Goal: Task Accomplishment & Management: Manage account settings

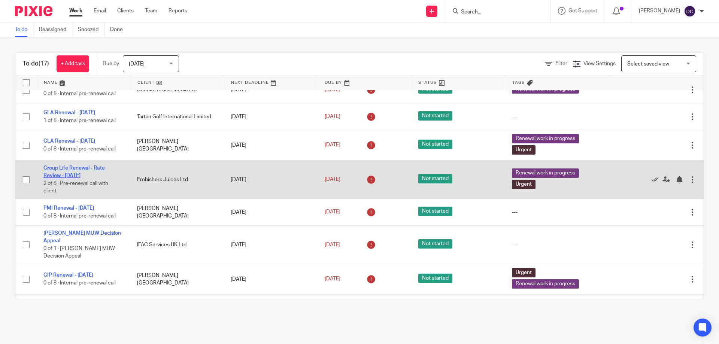
scroll to position [187, 0]
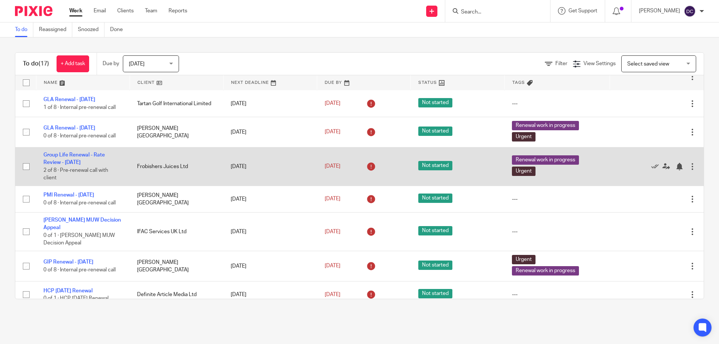
click at [67, 174] on td "Group Life Renewal - Rate Review - April 2025 2 of 8 · Pre-renewal call with cl…" at bounding box center [83, 166] width 94 height 39
click at [68, 165] on link "Group Life Renewal - Rate Review - April 2025" at bounding box center [73, 158] width 61 height 13
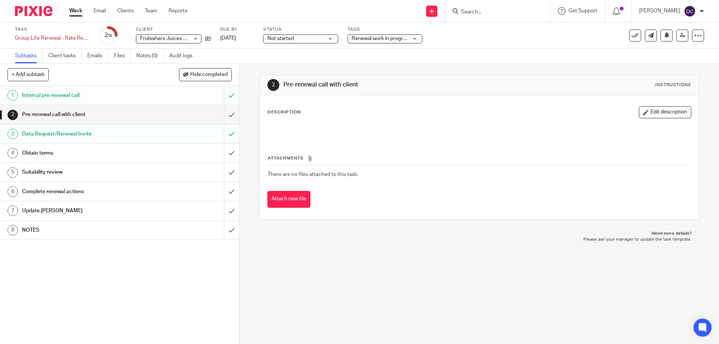
click at [54, 227] on h1 "NOTES" at bounding box center [87, 230] width 130 height 11
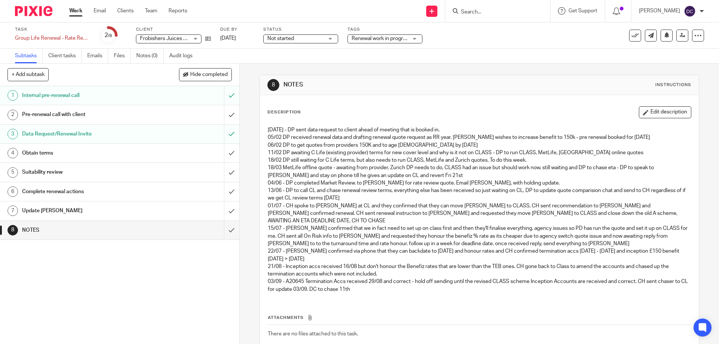
scroll to position [37, 0]
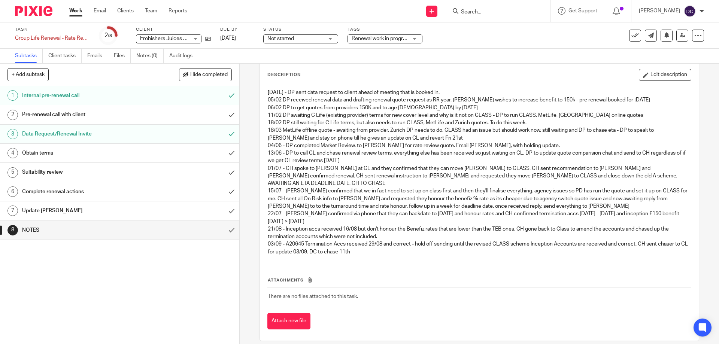
click at [659, 77] on button "Edit description" at bounding box center [665, 75] width 52 height 12
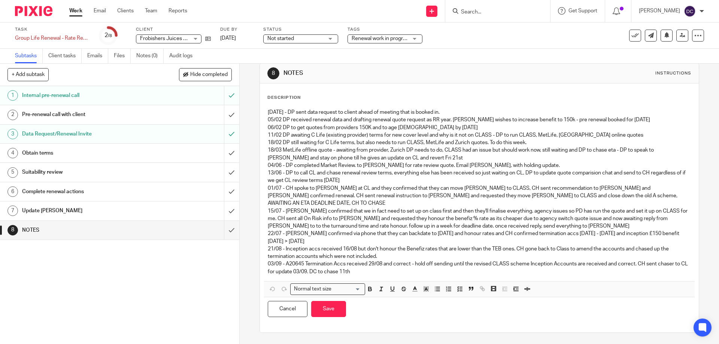
scroll to position [0, 0]
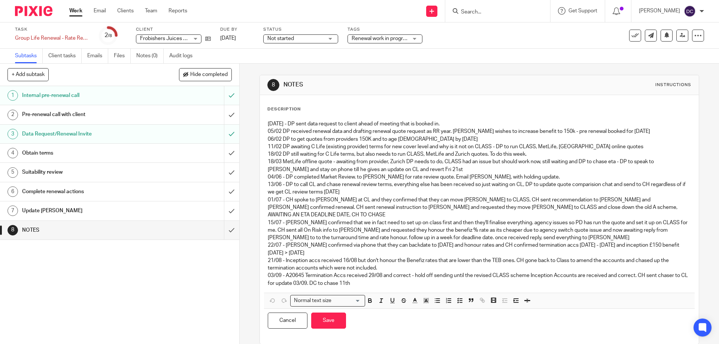
click at [362, 277] on p "03/09 - A20645 Termination Accs received 29/08 and correct - hold off sending u…" at bounding box center [479, 279] width 423 height 15
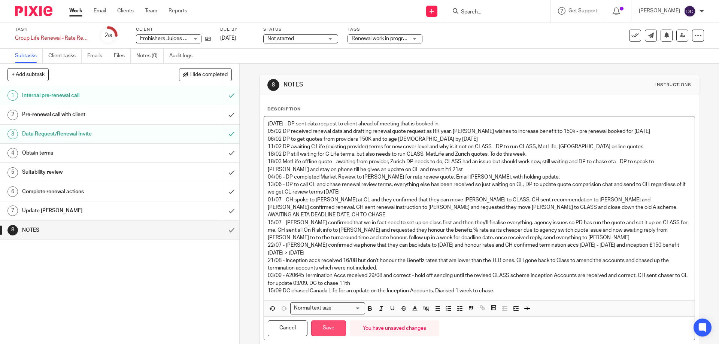
click at [318, 322] on button "Save" at bounding box center [328, 329] width 35 height 16
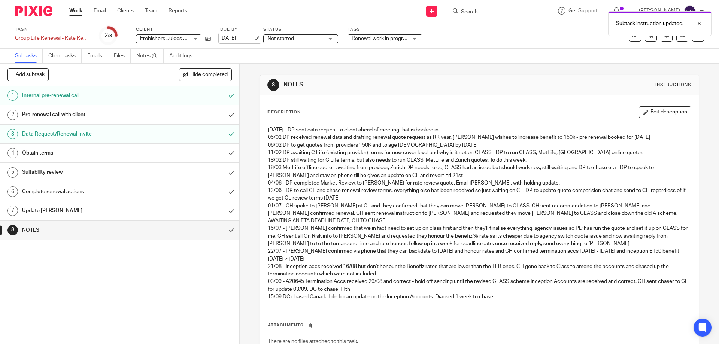
click at [244, 36] on link "[DATE]" at bounding box center [237, 38] width 34 height 8
click at [70, 12] on link "Work" at bounding box center [75, 10] width 13 height 7
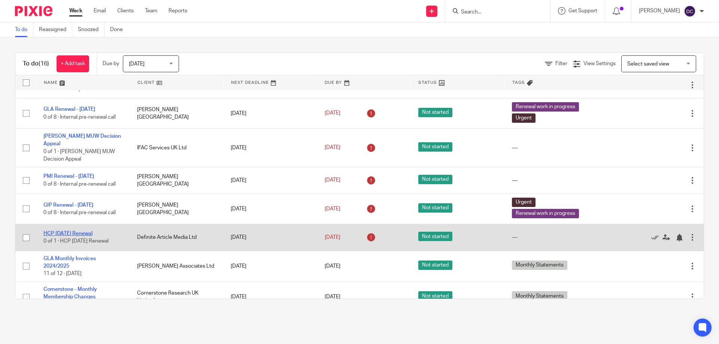
scroll to position [225, 0]
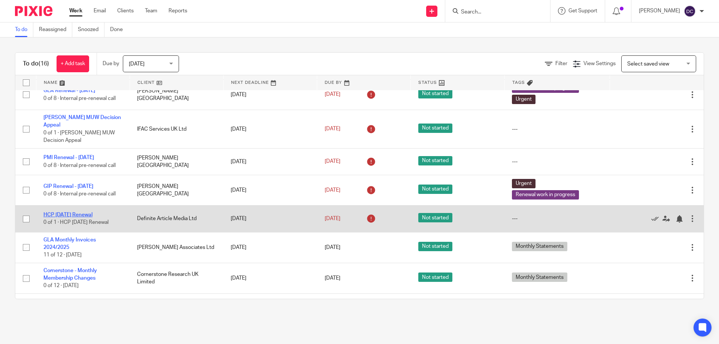
click at [92, 215] on link "HCP [DATE] Renewal" at bounding box center [67, 214] width 49 height 5
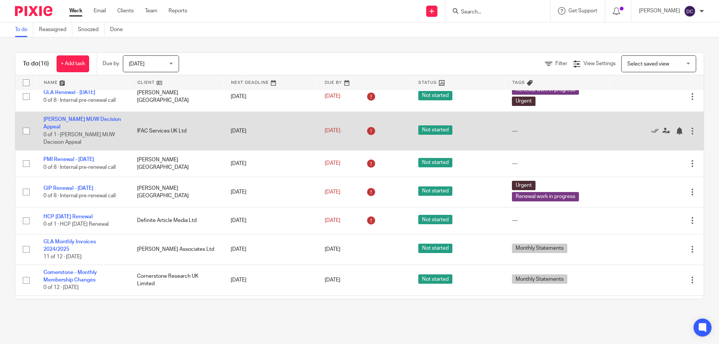
scroll to position [225, 0]
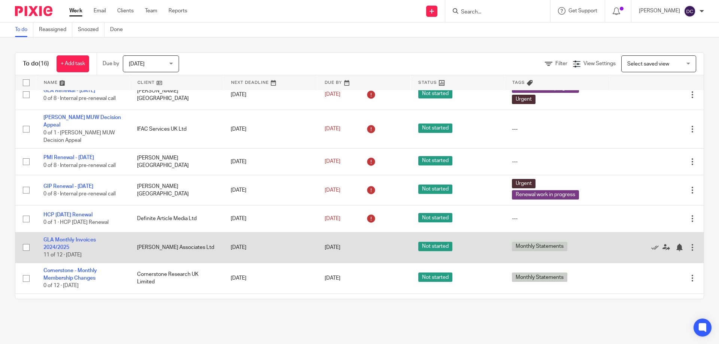
click at [70, 254] on td "GLA Monthly Invoices 2024/2025 11 of 12 · September 2025" at bounding box center [83, 247] width 94 height 31
click at [64, 250] on link "GLA Monthly Invoices 2024/2025" at bounding box center [69, 243] width 52 height 13
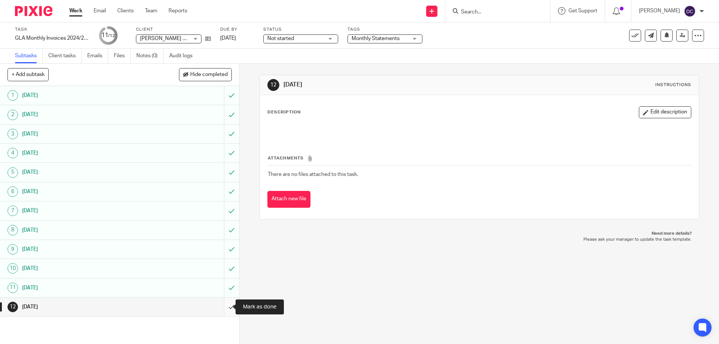
click at [223, 307] on input "submit" at bounding box center [119, 307] width 239 height 19
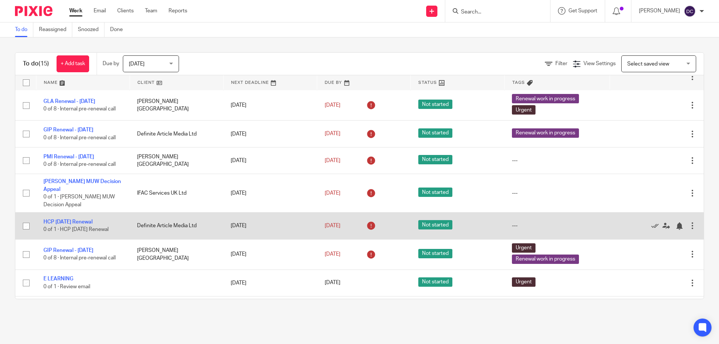
scroll to position [220, 0]
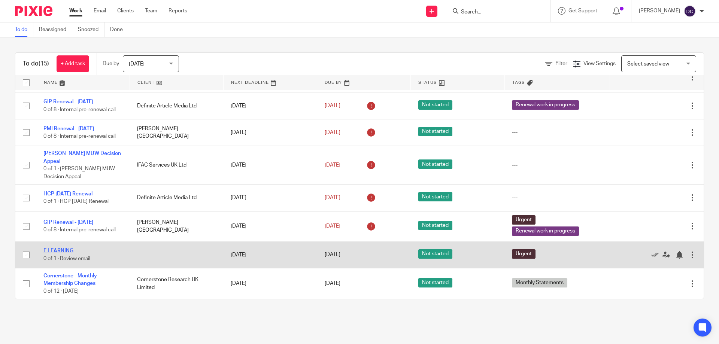
click at [55, 250] on link "E LEARNING" at bounding box center [58, 250] width 30 height 5
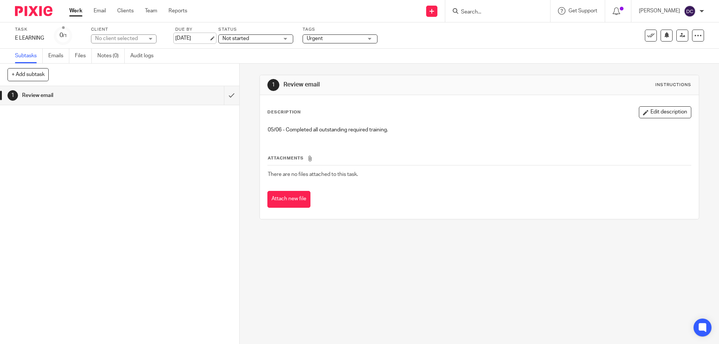
click at [202, 38] on link "15 Sep 2025" at bounding box center [192, 38] width 34 height 8
click at [73, 8] on link "Work" at bounding box center [75, 10] width 13 height 7
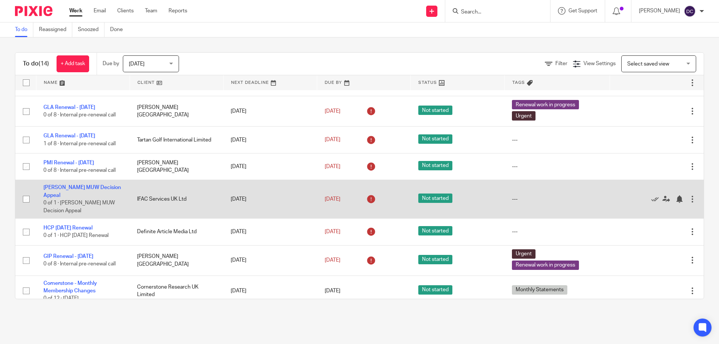
scroll to position [194, 0]
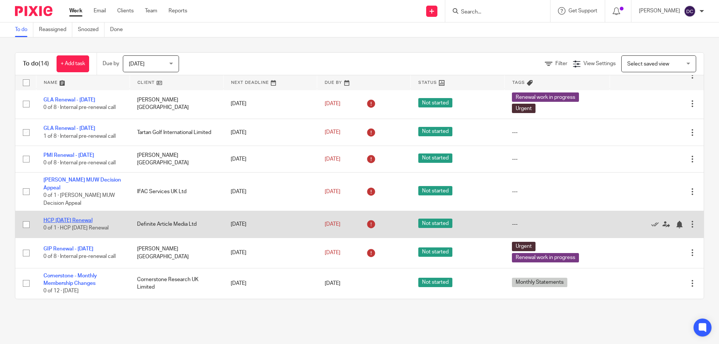
click at [92, 218] on link "HCP [DATE] Renewal" at bounding box center [67, 220] width 49 height 5
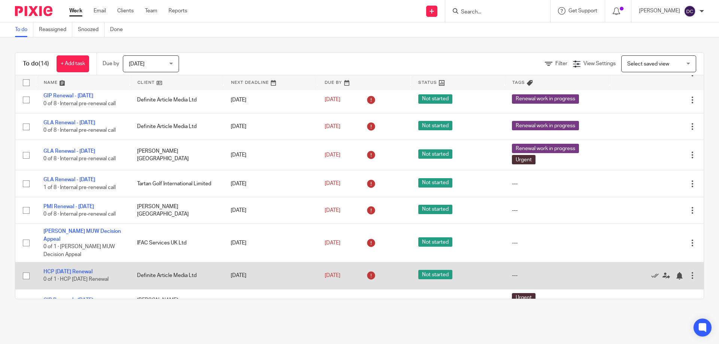
scroll to position [150, 0]
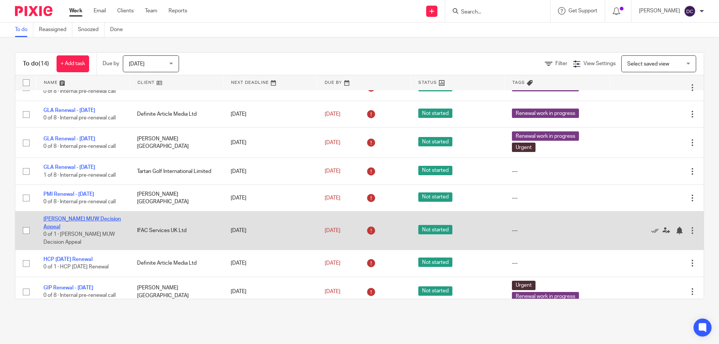
click at [86, 227] on link "[PERSON_NAME] MUW Decision Appeal" at bounding box center [82, 222] width 78 height 13
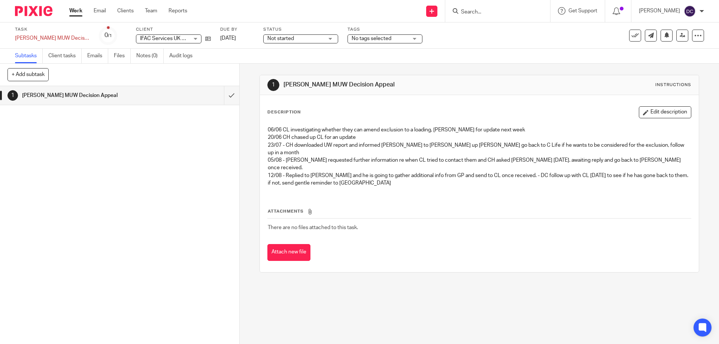
drag, startPoint x: 643, startPoint y: 112, endPoint x: 640, endPoint y: 116, distance: 6.1
click at [643, 112] on button "Edit description" at bounding box center [665, 112] width 52 height 12
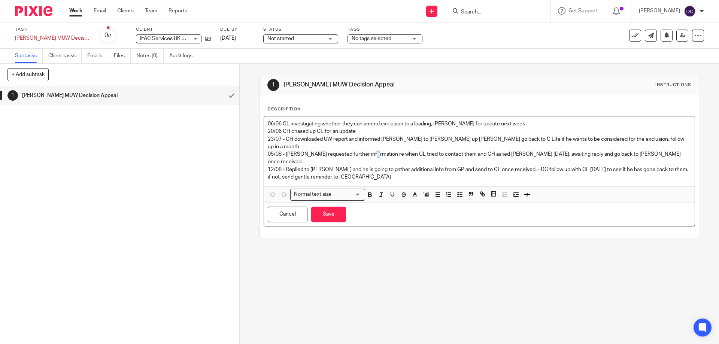
click at [369, 151] on p "05/08 - [PERSON_NAME] requested further information re when CL tried to contact…" at bounding box center [479, 158] width 423 height 15
click at [357, 166] on div "06/06 CL investigating whether they can amend exclusion to a loading, [PERSON_N…" at bounding box center [479, 151] width 430 height 70
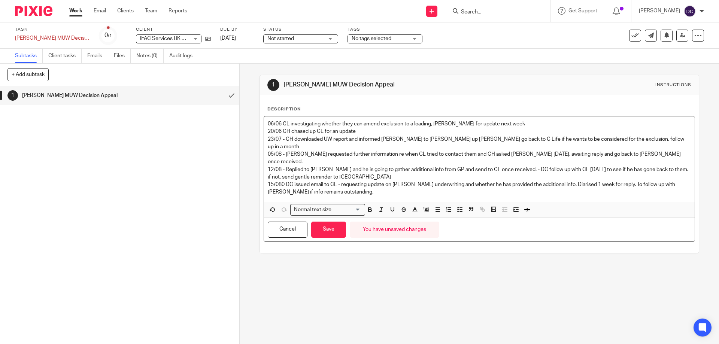
click at [391, 181] on p "15/080 DC issued email to CL - requesting update on H Singh underwriting and wh…" at bounding box center [479, 188] width 423 height 15
click at [317, 222] on button "Save" at bounding box center [328, 230] width 35 height 16
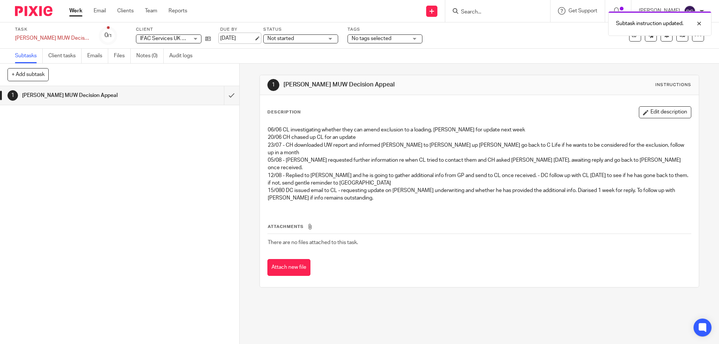
click at [220, 34] on link "[DATE]" at bounding box center [237, 38] width 34 height 8
click at [76, 10] on link "Work" at bounding box center [75, 10] width 13 height 7
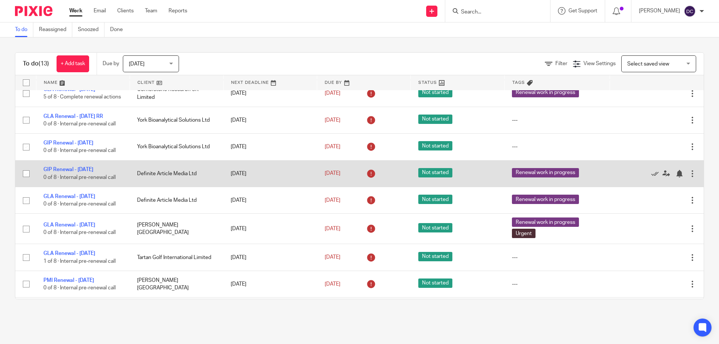
scroll to position [75, 0]
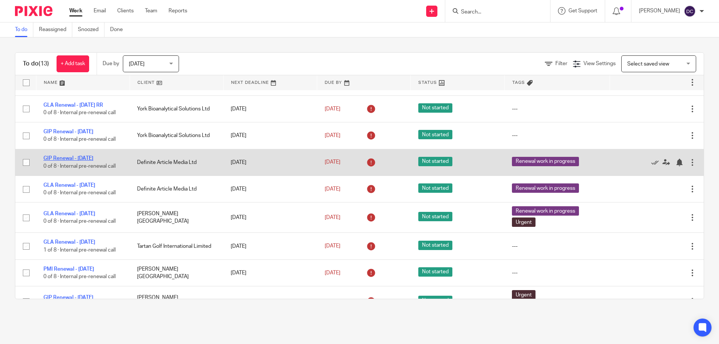
click at [87, 161] on link "GIP Renewal - [DATE]" at bounding box center [68, 158] width 50 height 5
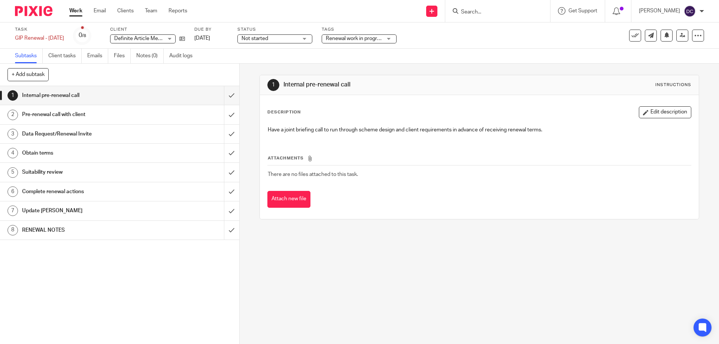
click at [67, 229] on h1 "RENEWAL NOTES" at bounding box center [87, 230] width 130 height 11
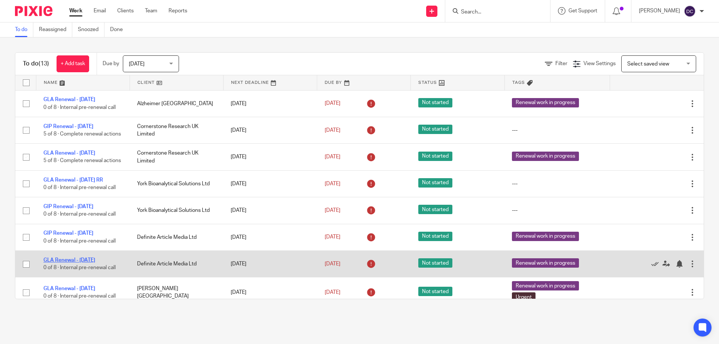
click at [86, 263] on link "GLA Renewal - [DATE]" at bounding box center [69, 260] width 52 height 5
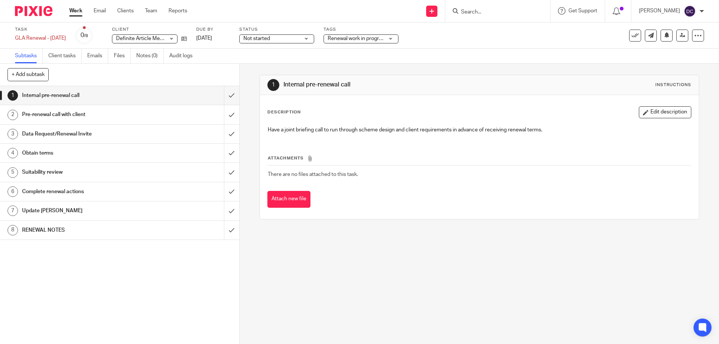
click at [70, 227] on h1 "RENEWAL NOTES" at bounding box center [87, 230] width 130 height 11
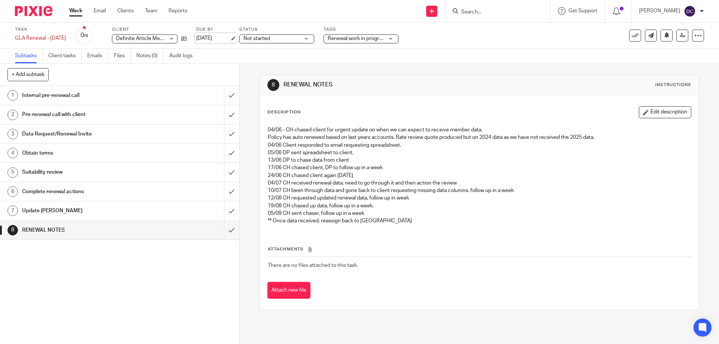
click at [230, 38] on link "[DATE]" at bounding box center [213, 38] width 34 height 8
click at [73, 11] on link "Work" at bounding box center [75, 10] width 13 height 7
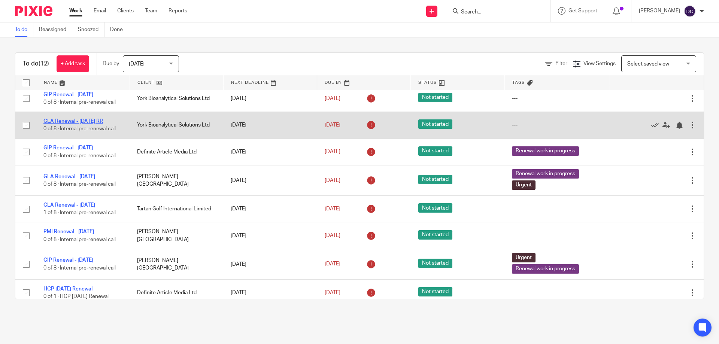
scroll to position [24, 0]
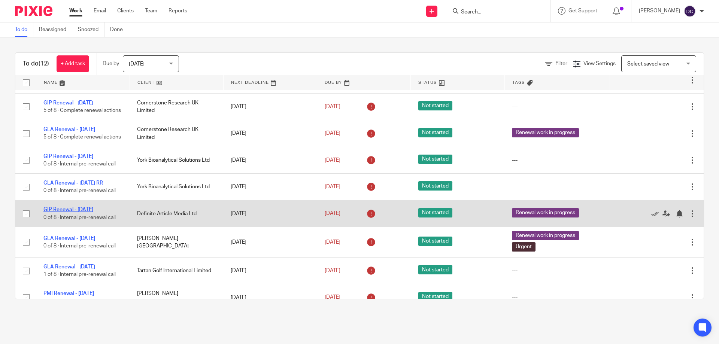
click at [84, 212] on link "GIP Renewal - 01/06/2025" at bounding box center [68, 209] width 50 height 5
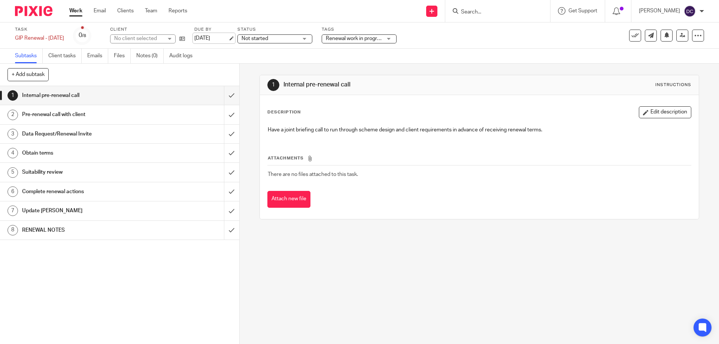
click at [224, 40] on link "[DATE]" at bounding box center [211, 38] width 34 height 8
click at [74, 9] on link "Work" at bounding box center [75, 10] width 13 height 7
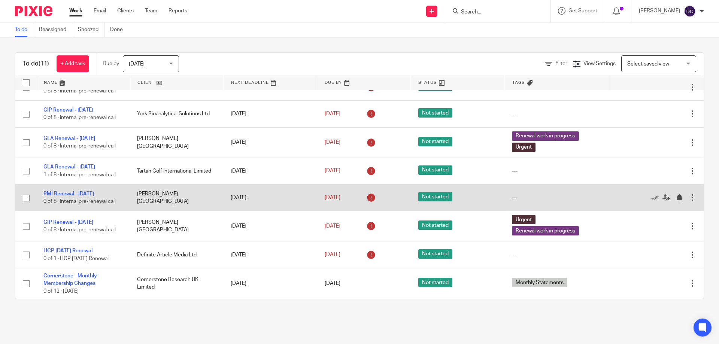
scroll to position [109, 0]
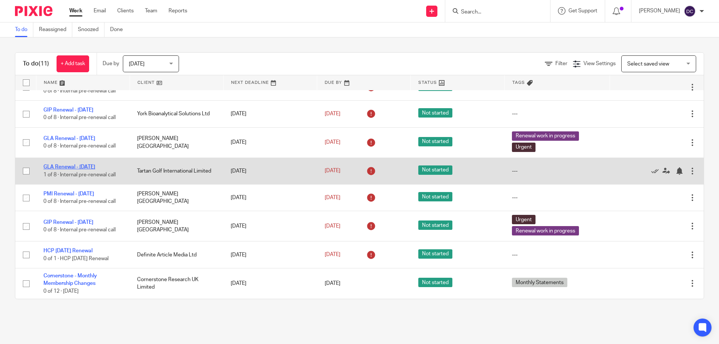
click at [94, 164] on link "GLA Renewal - [DATE]" at bounding box center [69, 166] width 52 height 5
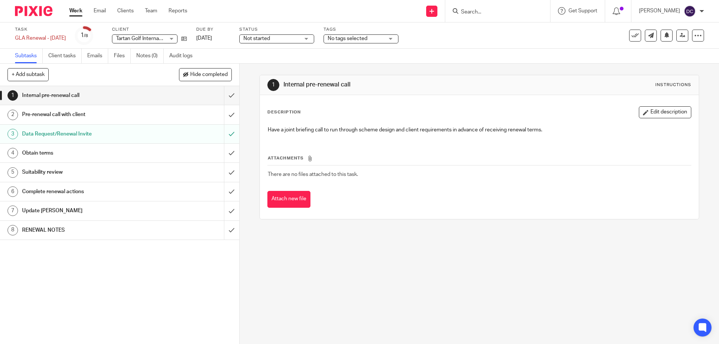
click at [52, 233] on h1 "RENEWAL NOTES" at bounding box center [87, 230] width 130 height 11
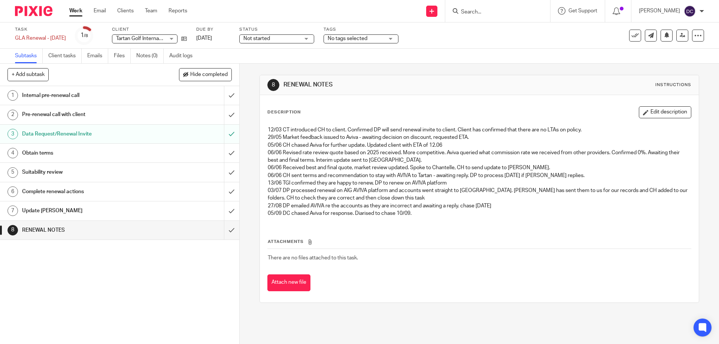
click at [658, 110] on button "Edit description" at bounding box center [665, 112] width 52 height 12
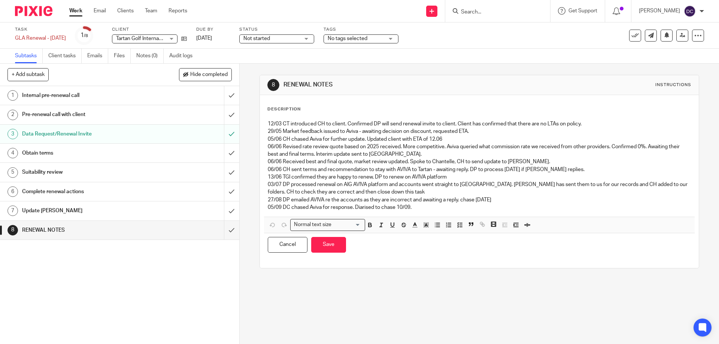
click at [416, 205] on p "05/09 DC chased Aviva for response. Diarised to chase 10/09." at bounding box center [479, 207] width 423 height 7
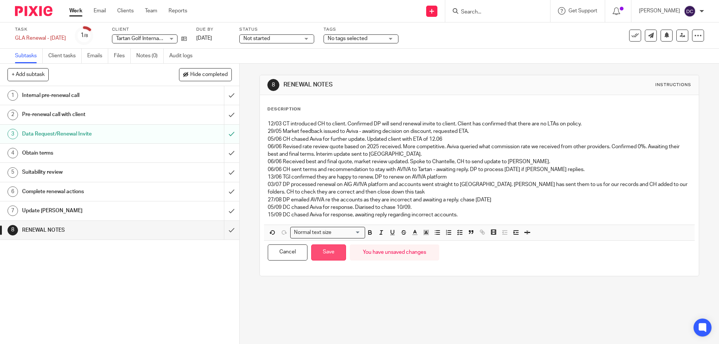
click at [329, 248] on button "Save" at bounding box center [328, 253] width 35 height 16
click at [322, 255] on button "Save" at bounding box center [328, 253] width 35 height 16
click at [329, 255] on button "Save" at bounding box center [328, 253] width 35 height 16
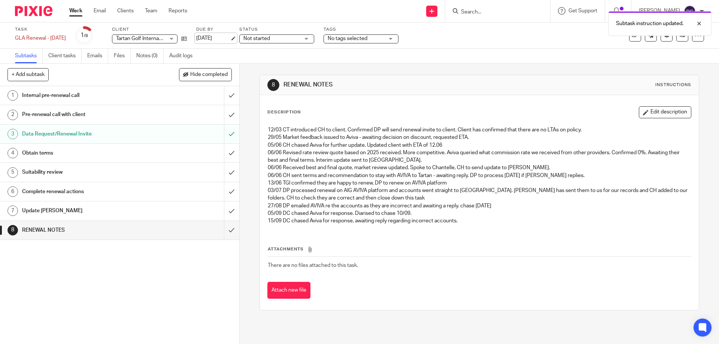
click at [230, 37] on link "[DATE]" at bounding box center [213, 38] width 34 height 8
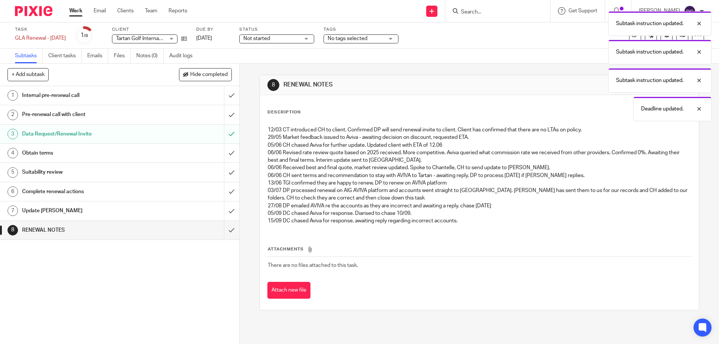
click at [81, 15] on link "Work" at bounding box center [75, 10] width 13 height 7
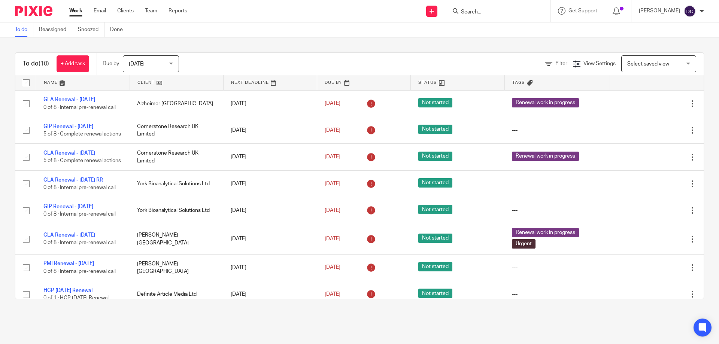
click at [150, 67] on span "[DATE]" at bounding box center [149, 64] width 40 height 16
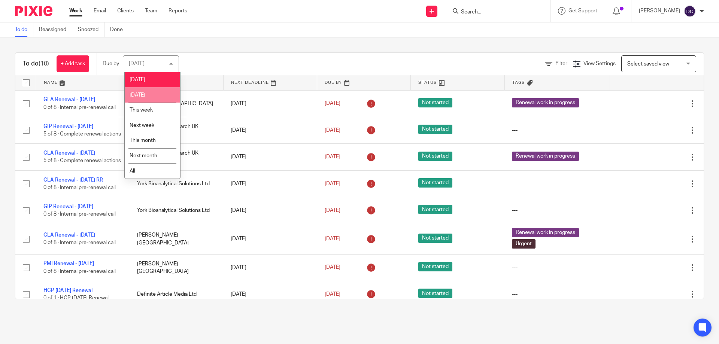
click at [145, 94] on span "[DATE]" at bounding box center [138, 94] width 16 height 5
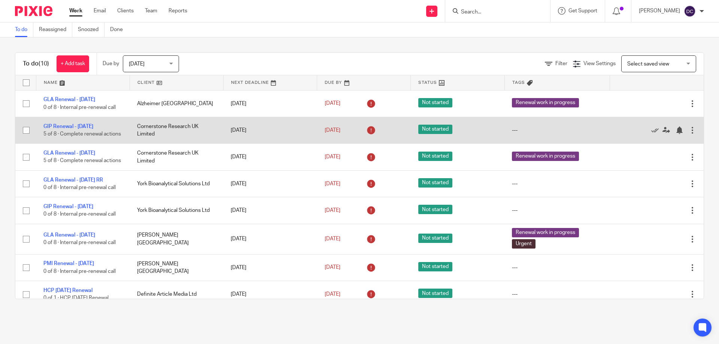
scroll to position [29, 0]
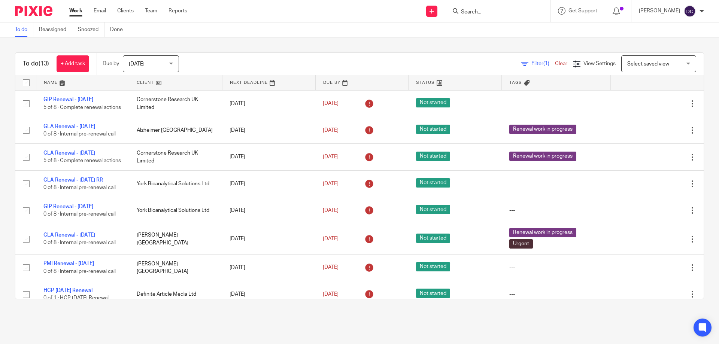
click at [164, 64] on span "[DATE]" at bounding box center [149, 64] width 40 height 16
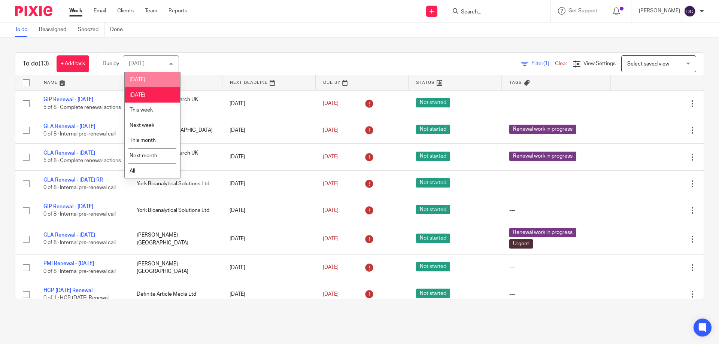
click at [153, 78] on li "[DATE]" at bounding box center [152, 79] width 55 height 15
